Goal: Task Accomplishment & Management: Manage account settings

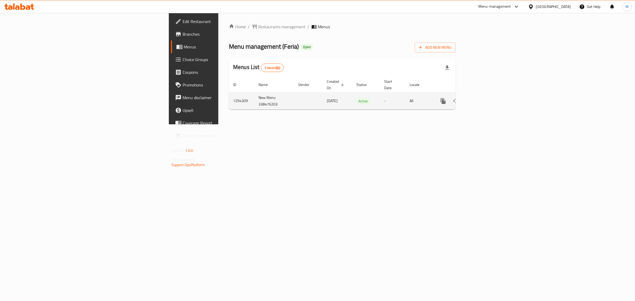
click at [254, 93] on td "New Menu 338476203" at bounding box center [274, 101] width 40 height 17
copy td "New Menu 338476203"
click at [229, 93] on td "1294309" at bounding box center [241, 101] width 25 height 17
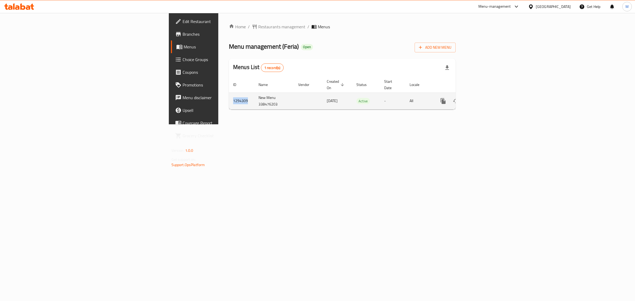
click at [229, 93] on td "1294309" at bounding box center [241, 101] width 25 height 17
copy td "1294309"
click at [218, 117] on div "Home / Restaurants management / Menus Menu management ( Feria ) Open Add New Me…" at bounding box center [342, 68] width 248 height 111
click at [301, 124] on div "Home / Restaurants management / Menus Menu management ( Feria ) Open Add New Me…" at bounding box center [342, 68] width 248 height 111
click at [484, 99] on icon "enhanced table" at bounding box center [481, 101] width 5 height 5
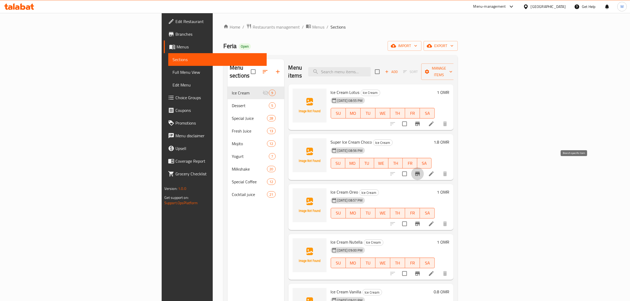
click at [424, 168] on button "Branch-specific-item" at bounding box center [417, 174] width 13 height 13
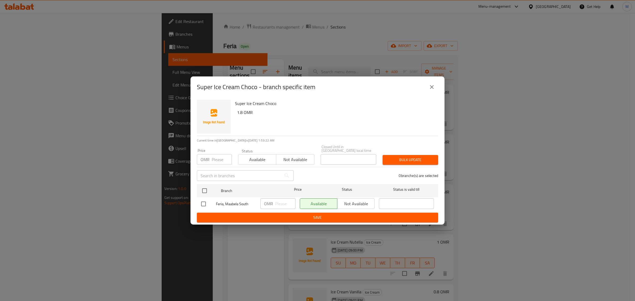
click at [433, 90] on icon "close" at bounding box center [432, 87] width 6 height 6
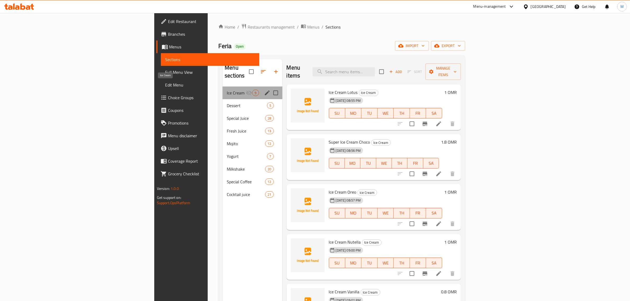
click at [227, 90] on span "Ice Cream" at bounding box center [236, 93] width 19 height 6
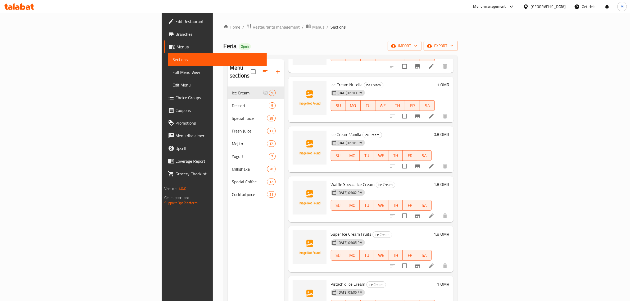
scroll to position [161, 0]
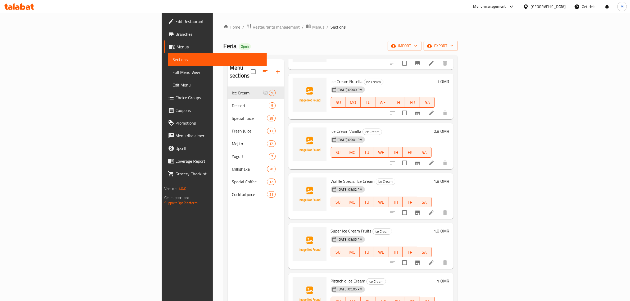
click at [371, 184] on div "28-08-2025 09:02 PM SU MO TU WE TH FR SA" at bounding box center [381, 198] width 105 height 29
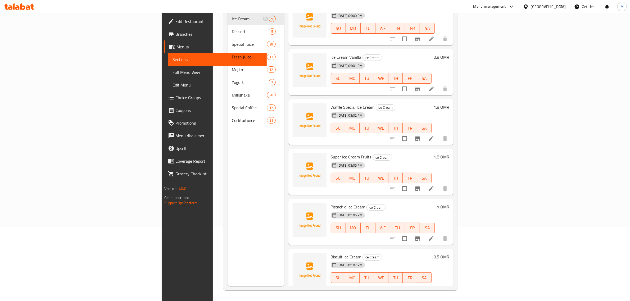
scroll to position [41, 0]
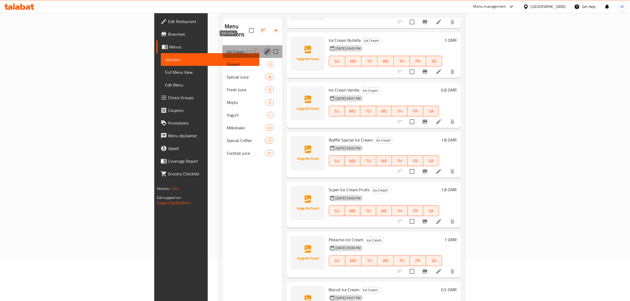
click at [264, 48] on icon "edit" at bounding box center [267, 51] width 6 height 6
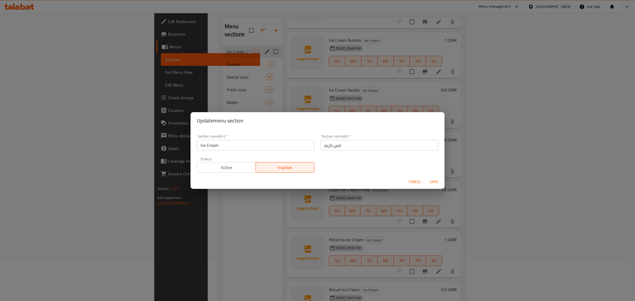
click at [235, 171] on span "Active" at bounding box center [226, 168] width 55 height 8
click at [431, 182] on span "Save" at bounding box center [434, 182] width 13 height 7
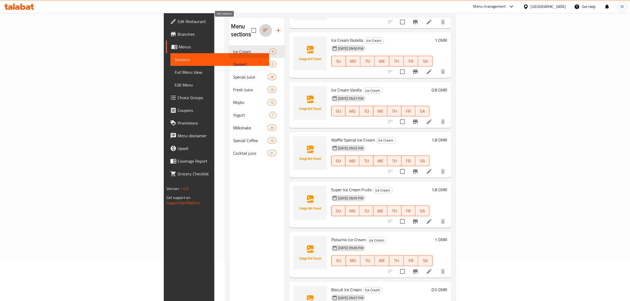
click at [263, 29] on icon "button" at bounding box center [266, 30] width 6 height 6
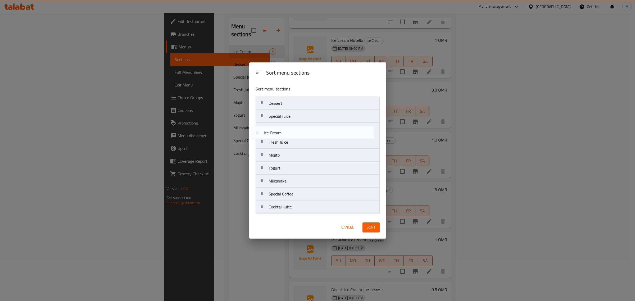
drag, startPoint x: 315, startPoint y: 106, endPoint x: 311, endPoint y: 137, distance: 31.3
click at [311, 137] on nav "Ice Cream Dessert Special Juice Fresh Juice Mojito Yogurt Milkshake Special Cof…" at bounding box center [318, 155] width 124 height 117
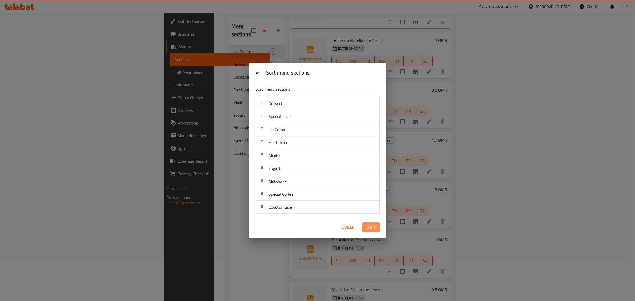
click at [375, 224] on button "Sort" at bounding box center [371, 228] width 17 height 10
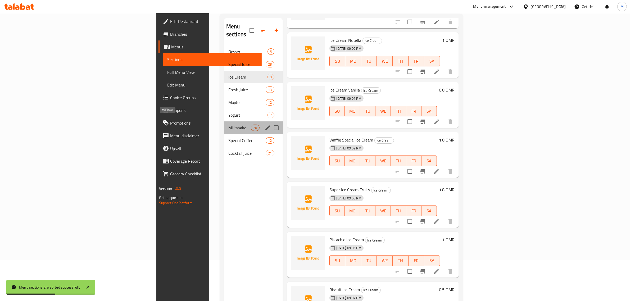
click at [228, 125] on span "Milkshake" at bounding box center [239, 128] width 23 height 6
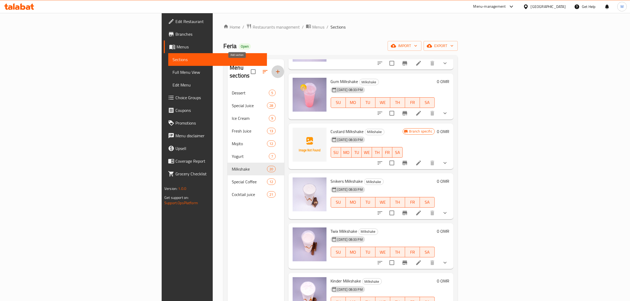
click at [275, 69] on icon "button" at bounding box center [278, 72] width 6 height 6
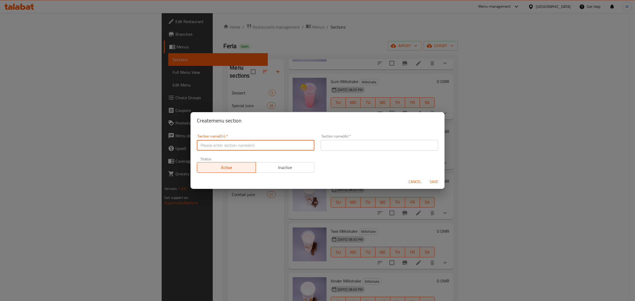
click at [241, 143] on input "text" at bounding box center [256, 145] width 118 height 11
type input "Bottles"
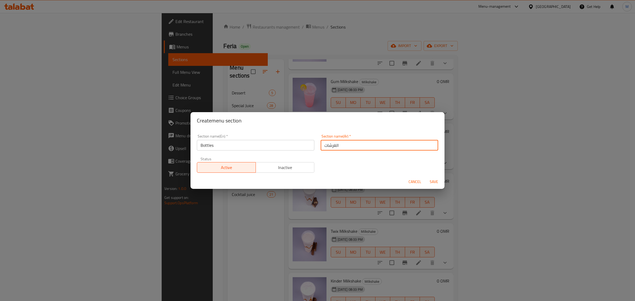
type input "الغرشات"
click at [284, 171] on span "Inactive" at bounding box center [285, 168] width 55 height 8
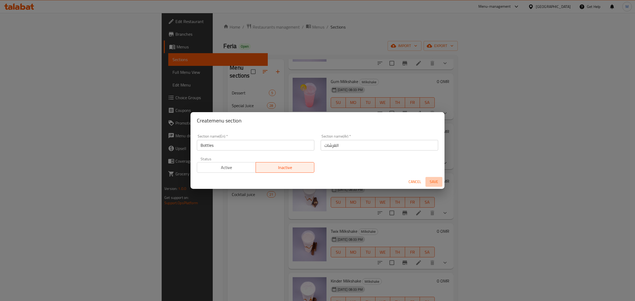
click at [433, 183] on span "Save" at bounding box center [434, 182] width 13 height 7
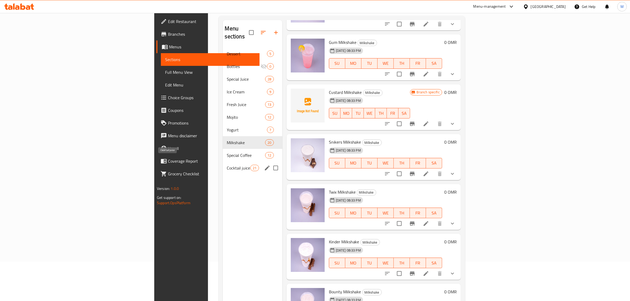
scroll to position [8, 0]
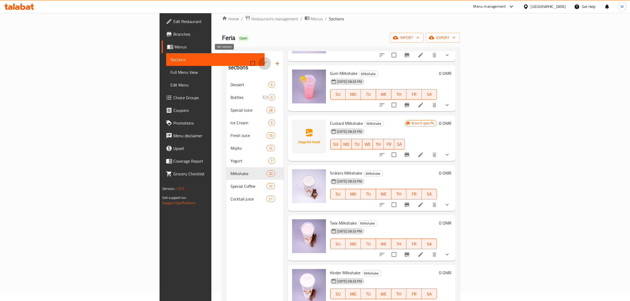
click at [262, 62] on icon "button" at bounding box center [265, 63] width 6 height 6
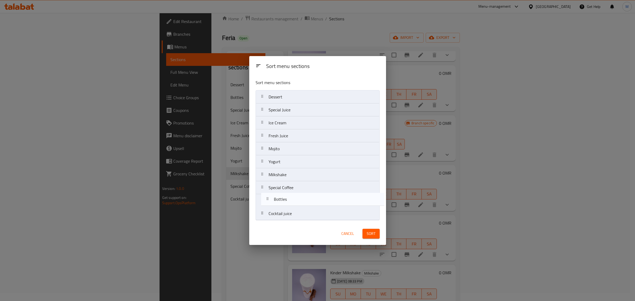
drag, startPoint x: 282, startPoint y: 110, endPoint x: 287, endPoint y: 201, distance: 91.0
click at [287, 201] on nav "Dessert Bottles Special Juice Ice Cream Fresh Juice Mojito Yogurt Milkshake Spe…" at bounding box center [318, 155] width 124 height 130
drag, startPoint x: 303, startPoint y: 205, endPoint x: 300, endPoint y: 224, distance: 18.5
click at [300, 224] on div "Sort menu sections Sort menu sections Dessert Special Juice Ice Cream Fresh Jui…" at bounding box center [317, 150] width 137 height 189
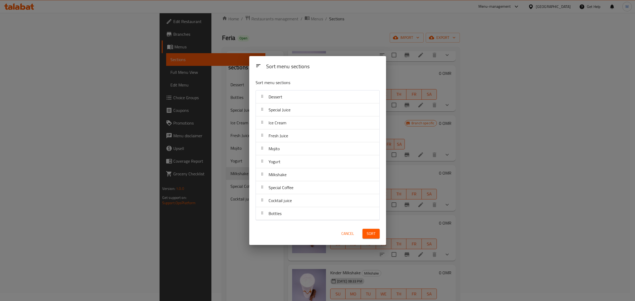
drag, startPoint x: 372, startPoint y: 236, endPoint x: 363, endPoint y: 236, distance: 8.8
click at [372, 236] on span "Sort" at bounding box center [371, 234] width 9 height 7
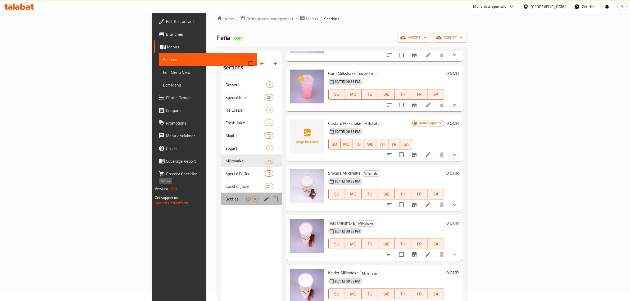
click at [226, 196] on span "Bottles" at bounding box center [236, 199] width 20 height 6
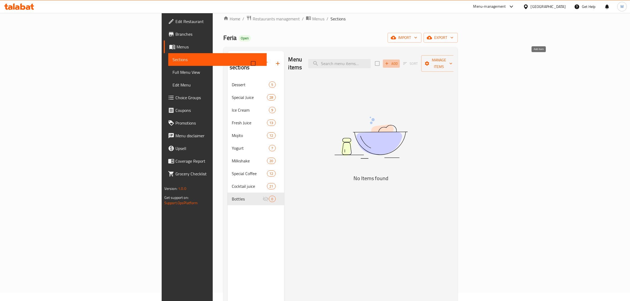
click at [399, 61] on span "Add" at bounding box center [391, 64] width 14 height 6
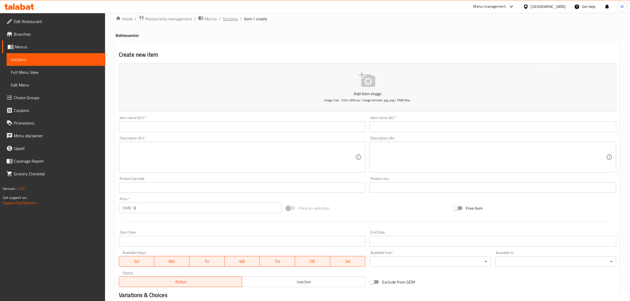
click at [232, 20] on span "Sections" at bounding box center [230, 19] width 15 height 6
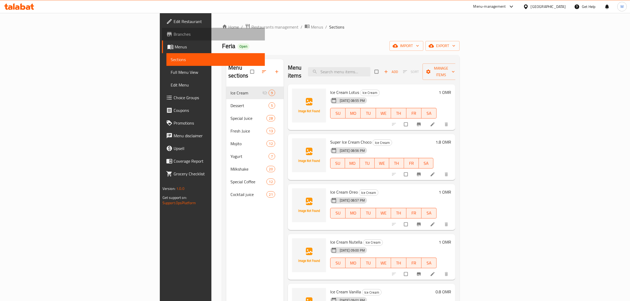
click at [174, 35] on span "Branches" at bounding box center [217, 34] width 87 height 6
click at [171, 71] on span "Full Menu View" at bounding box center [216, 72] width 90 height 6
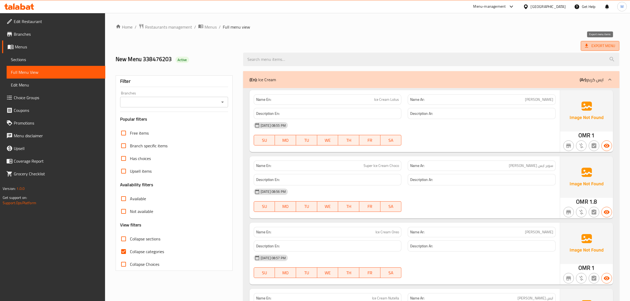
click at [601, 50] on span "Export Menu" at bounding box center [600, 46] width 39 height 10
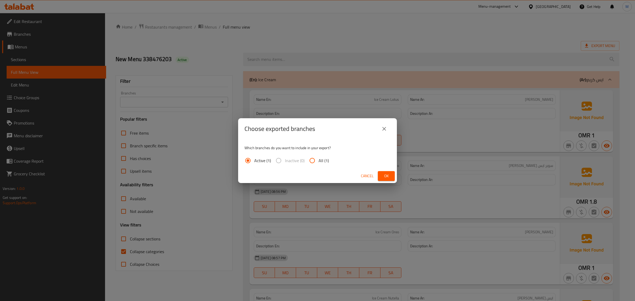
click at [392, 176] on button "Ok" at bounding box center [386, 176] width 17 height 10
